Goal: Find specific page/section: Find specific page/section

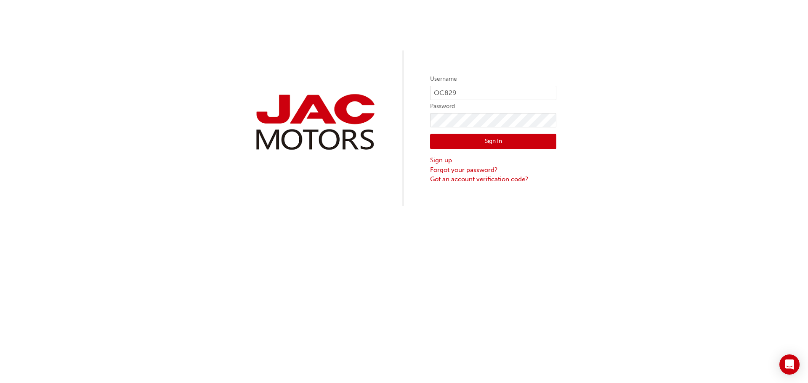
click at [485, 138] on button "Sign In" at bounding box center [493, 142] width 126 height 16
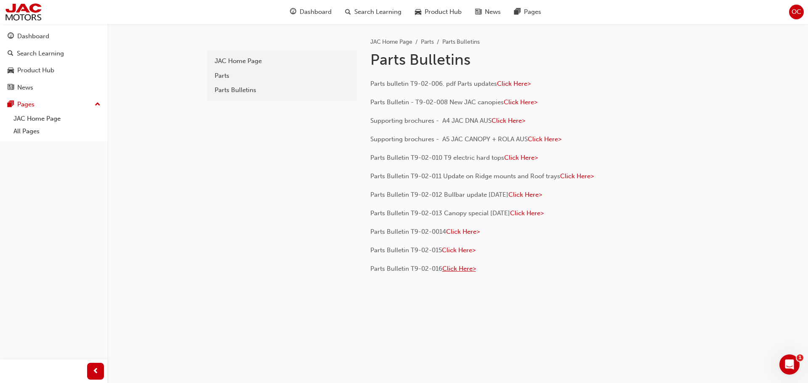
click at [457, 269] on span "Click Here>" at bounding box center [459, 269] width 34 height 8
click at [463, 268] on span "Click Here>" at bounding box center [459, 269] width 34 height 8
